Goal: Information Seeking & Learning: Learn about a topic

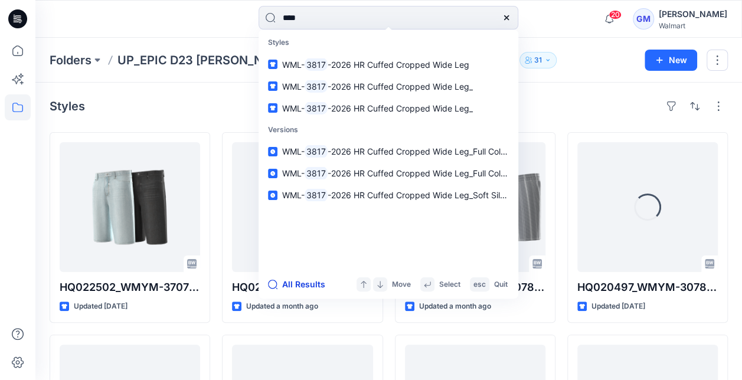
type input "****"
click at [310, 283] on button "All Results" at bounding box center [300, 285] width 65 height 14
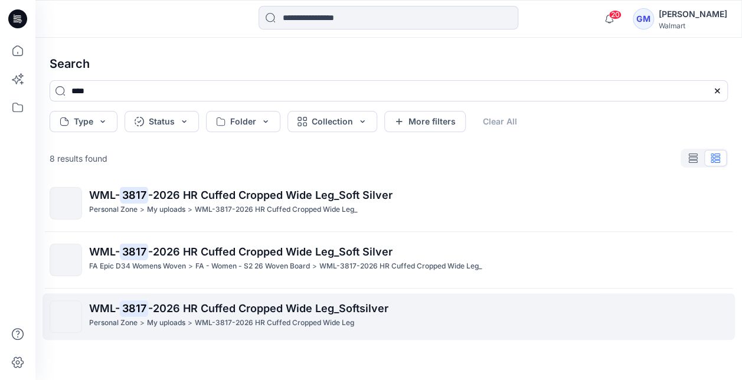
scroll to position [1, 0]
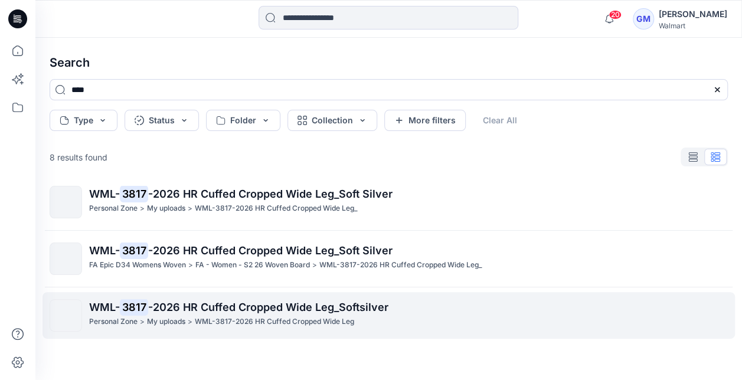
click at [234, 293] on link "WML- 3817 -2026 HR Cuffed Cropped Wide Leg_Softsilver Personal Zone > My upload…" at bounding box center [389, 315] width 693 height 47
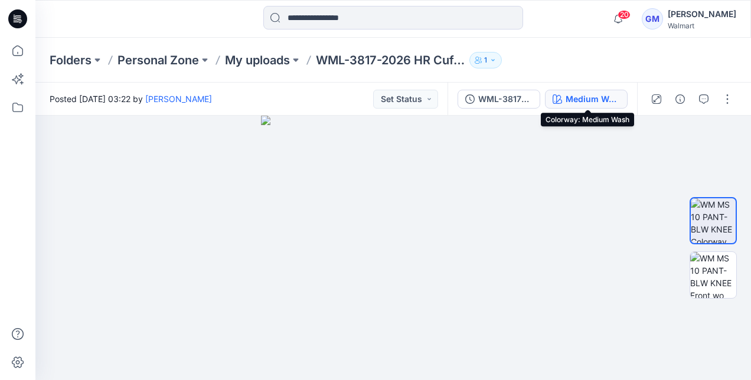
click at [604, 96] on div "Medium Wash" at bounding box center [593, 99] width 54 height 13
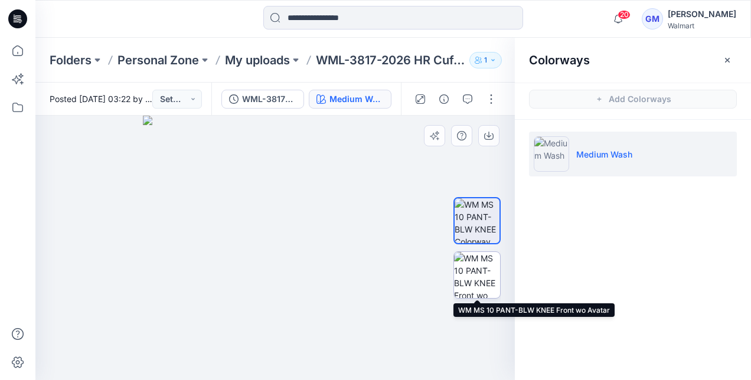
click at [472, 268] on img at bounding box center [477, 275] width 46 height 46
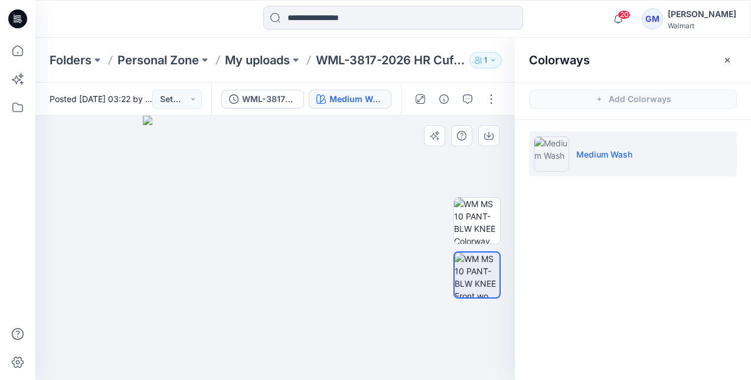
click at [275, 250] on img at bounding box center [275, 248] width 265 height 265
drag, startPoint x: 316, startPoint y: 214, endPoint x: 348, endPoint y: 285, distance: 77.9
click at [348, 285] on img at bounding box center [308, 203] width 584 height 353
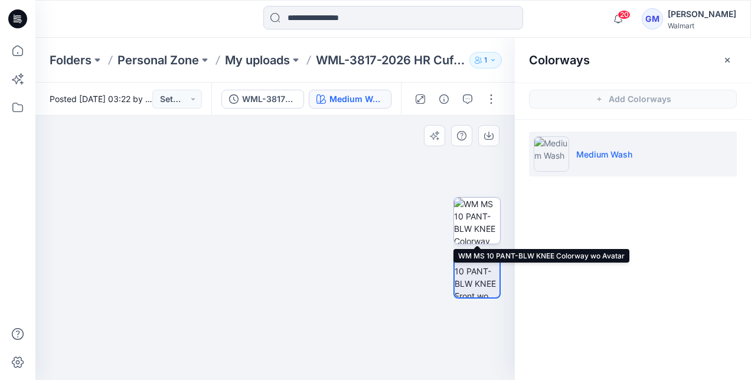
click at [472, 215] on img at bounding box center [477, 221] width 46 height 46
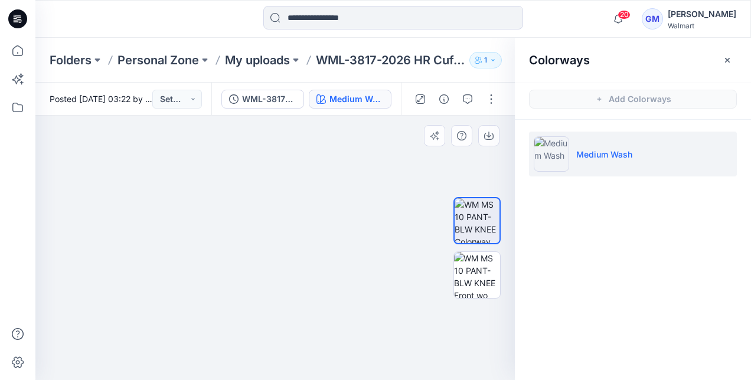
drag, startPoint x: 299, startPoint y: 221, endPoint x: 338, endPoint y: 289, distance: 78.3
click at [338, 289] on img at bounding box center [314, 201] width 591 height 360
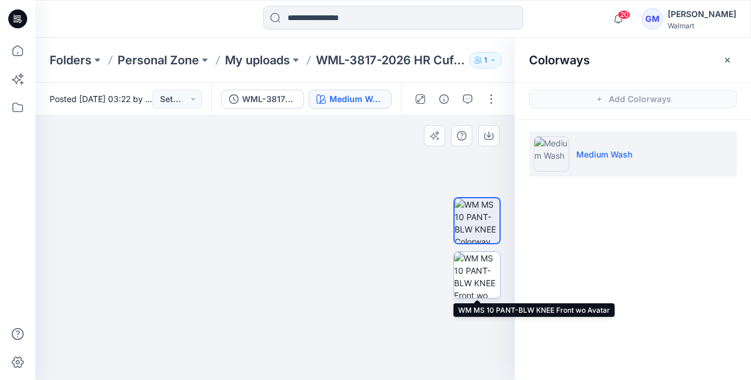
click at [466, 270] on img at bounding box center [477, 275] width 46 height 46
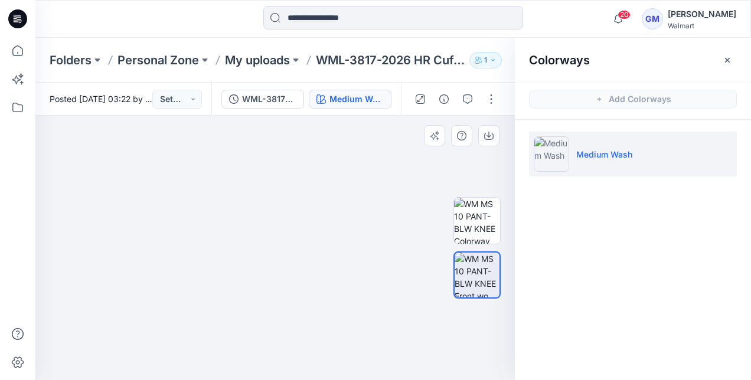
drag, startPoint x: 312, startPoint y: 193, endPoint x: 340, endPoint y: 268, distance: 79.8
click at [340, 268] on img at bounding box center [292, 194] width 557 height 371
drag, startPoint x: 307, startPoint y: 286, endPoint x: 311, endPoint y: 220, distance: 66.2
click at [311, 220] on img at bounding box center [275, 202] width 378 height 356
click at [305, 228] on img at bounding box center [275, 202] width 378 height 356
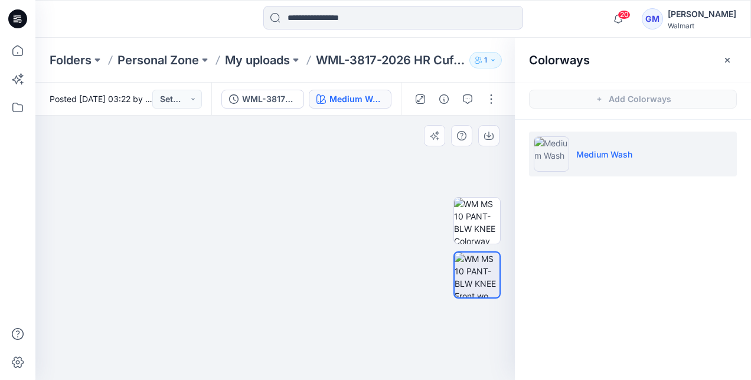
drag, startPoint x: 303, startPoint y: 229, endPoint x: 305, endPoint y: 259, distance: 30.2
click at [305, 259] on img at bounding box center [275, 209] width 404 height 342
